Goal: Browse casually

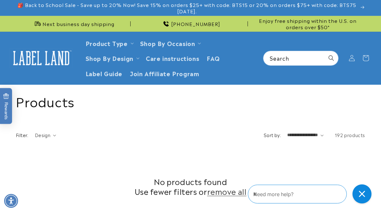
scroll to position [288, 0]
